Goal: Consume media (video, audio): Consume media (video, audio)

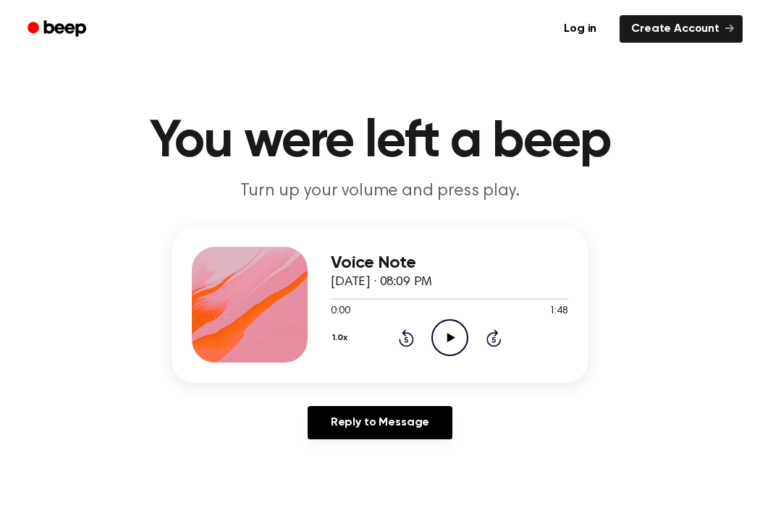
click at [440, 335] on icon "Play Audio" at bounding box center [450, 337] width 37 height 37
click at [406, 340] on icon at bounding box center [406, 340] width 4 height 6
click at [446, 343] on icon "Play Audio" at bounding box center [450, 337] width 37 height 37
click at [404, 344] on icon "Rewind 5 seconds" at bounding box center [406, 338] width 16 height 19
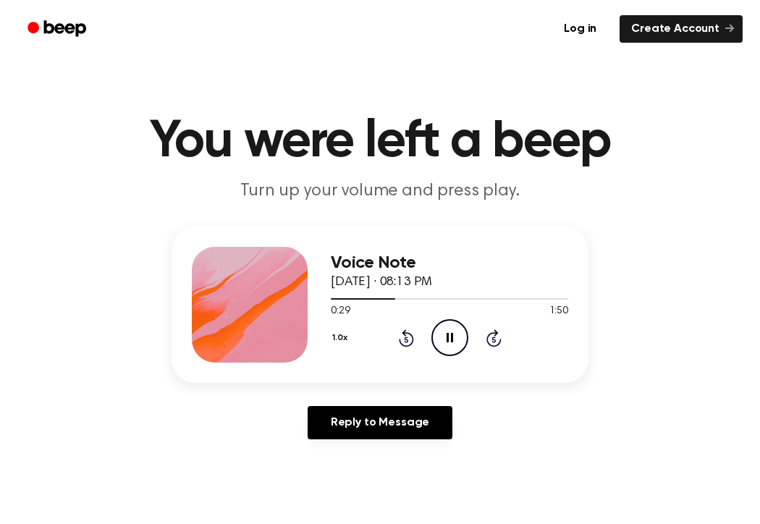
click at [407, 342] on icon "Rewind 5 seconds" at bounding box center [406, 338] width 16 height 19
click at [485, 368] on div "Voice Note [DATE] · 08:13 PM 0:16 1:50 Your browser does not support the [objec…" at bounding box center [380, 305] width 417 height 156
click at [483, 406] on div "Voice Note [DATE] · 08:13 PM 0:16 1:50 Your browser does not support the [objec…" at bounding box center [380, 339] width 726 height 225
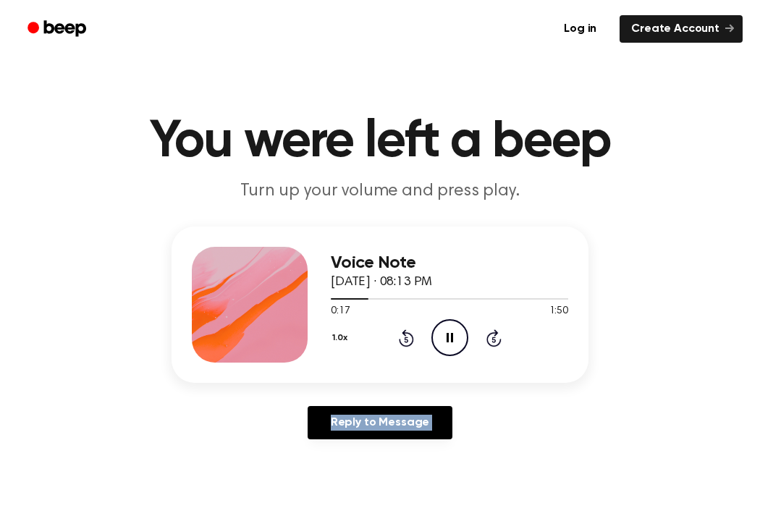
click at [504, 423] on div "Reply to Message" at bounding box center [380, 428] width 417 height 45
